Goal: Complete application form

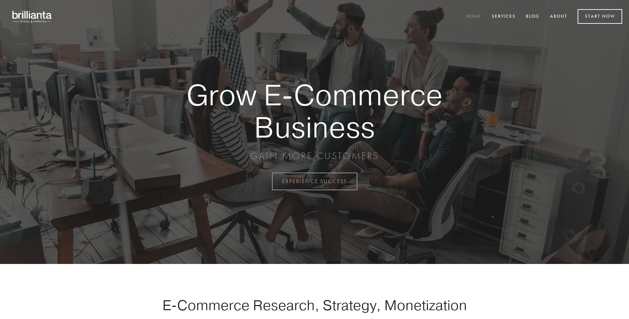
scroll to position [1783, 0]
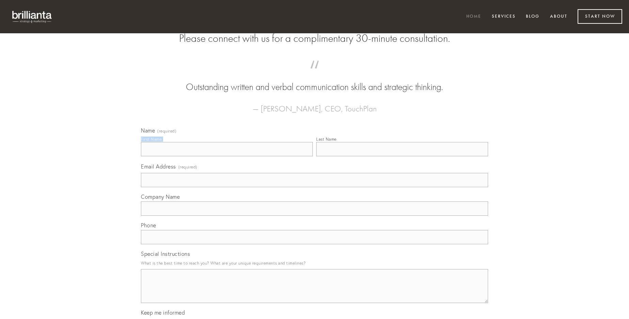
type input "Carole Stokes V"
click at [402, 156] on input "Last Name" at bounding box center [402, 149] width 172 height 14
type input "Carole Stokes V"
click at [314, 187] on input "Email Address (required)" at bounding box center [314, 180] width 347 height 14
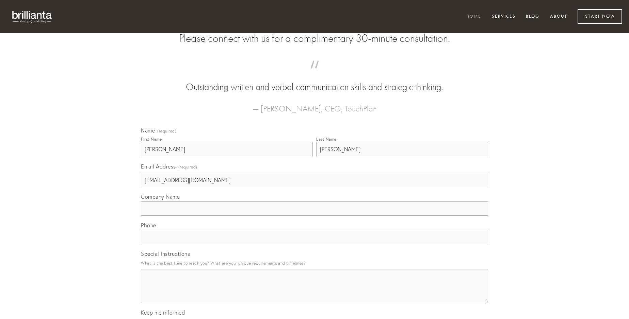
type input "tashacutillo13@gmail.com"
click at [314, 216] on input "Company Name" at bounding box center [314, 209] width 347 height 14
type input "patruus"
click at [314, 245] on input "text" at bounding box center [314, 237] width 347 height 14
click at [314, 293] on textarea "Special Instructions" at bounding box center [314, 286] width 347 height 34
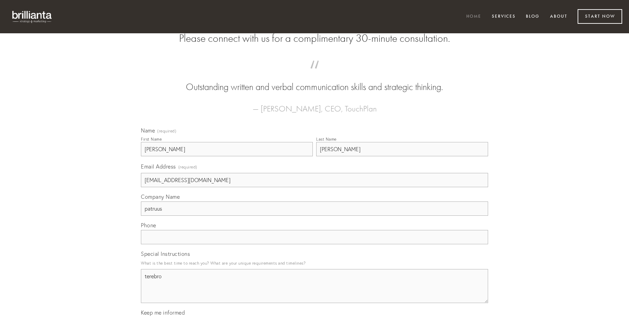
type textarea "terebro"
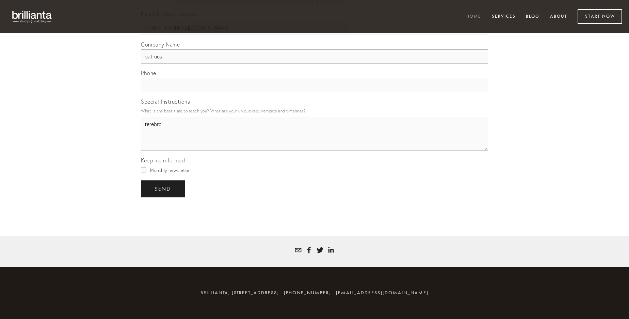
click at [163, 189] on span "send" at bounding box center [162, 189] width 17 height 6
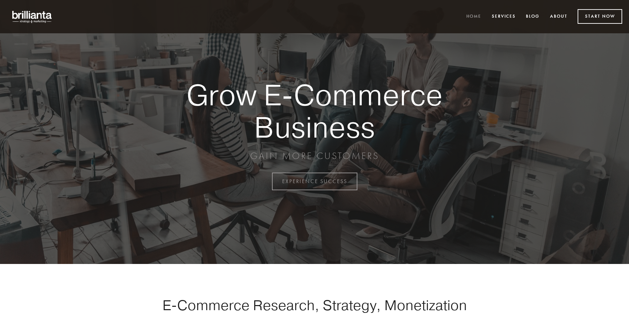
scroll to position [1783, 0]
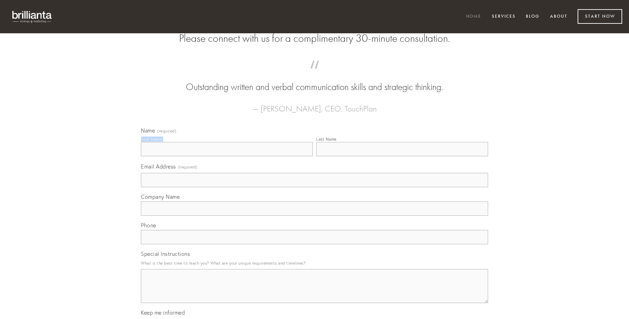
type input "[PERSON_NAME]"
click at [402, 156] on input "Last Name" at bounding box center [402, 149] width 172 height 14
type input "[PERSON_NAME]"
click at [314, 187] on input "Email Address (required)" at bounding box center [314, 180] width 347 height 14
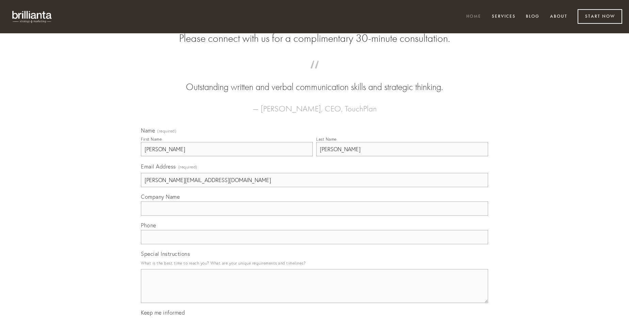
type input "[PERSON_NAME][EMAIL_ADDRESS][DOMAIN_NAME]"
click at [314, 216] on input "Company Name" at bounding box center [314, 209] width 347 height 14
type input "tot"
click at [314, 245] on input "text" at bounding box center [314, 237] width 347 height 14
click at [314, 293] on textarea "Special Instructions" at bounding box center [314, 286] width 347 height 34
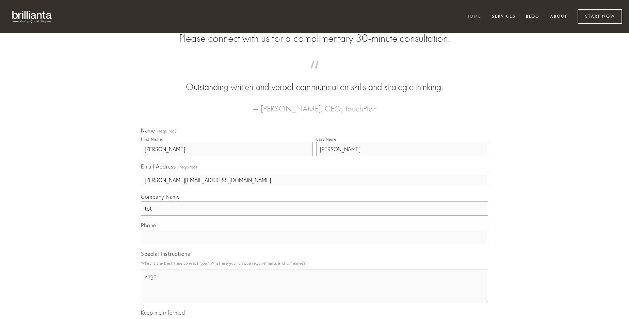
type textarea "virgo"
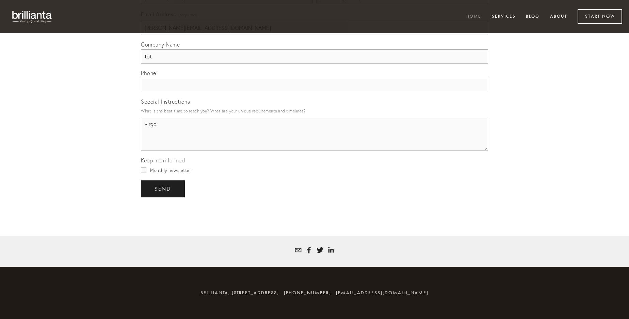
click at [163, 189] on span "send" at bounding box center [162, 189] width 17 height 6
